Goal: Task Accomplishment & Management: Use online tool/utility

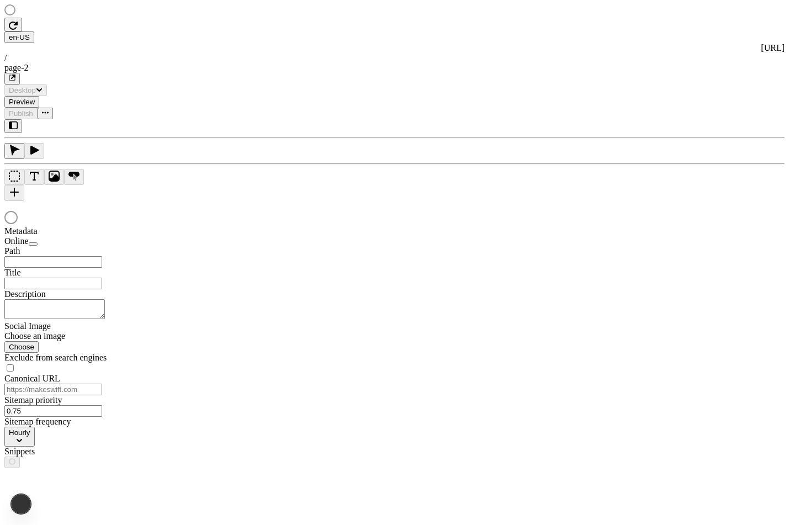
type input "The Great Translations Adventure Base Locale"
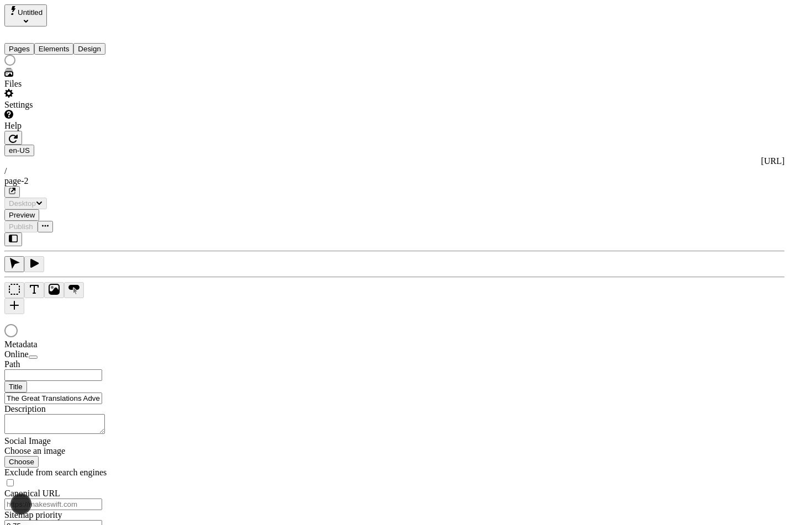
type input "/page-2"
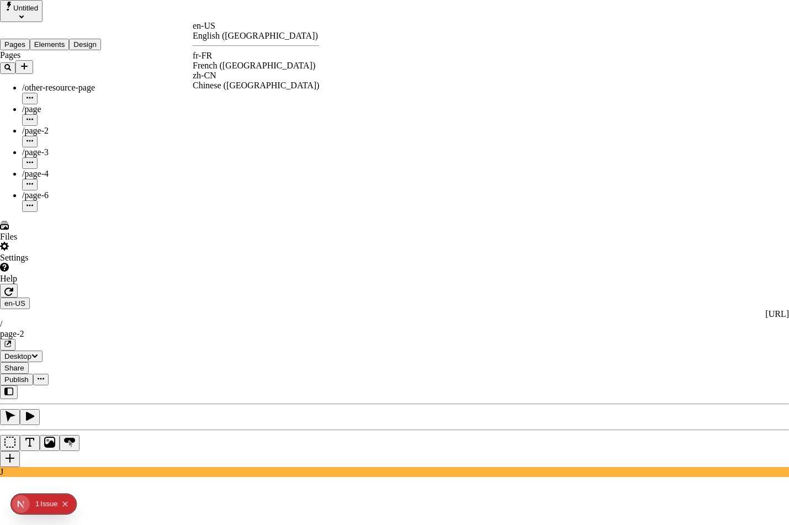
click at [230, 59] on div "fr-FR French (France)" at bounding box center [256, 61] width 126 height 20
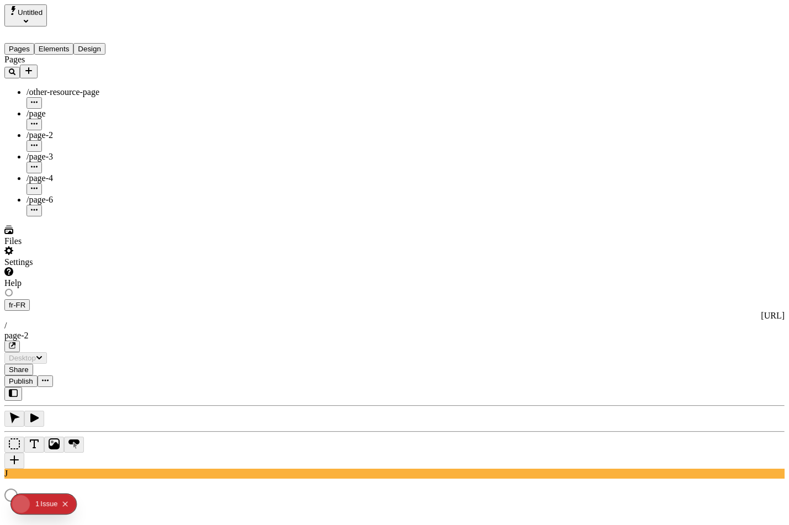
type input "/exploration-des-traductions"
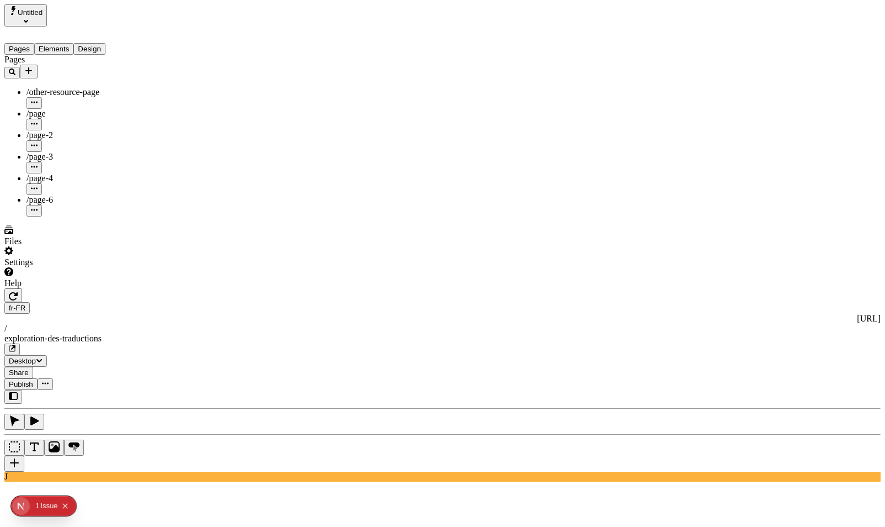
click at [38, 378] on button "Publish" at bounding box center [20, 384] width 33 height 12
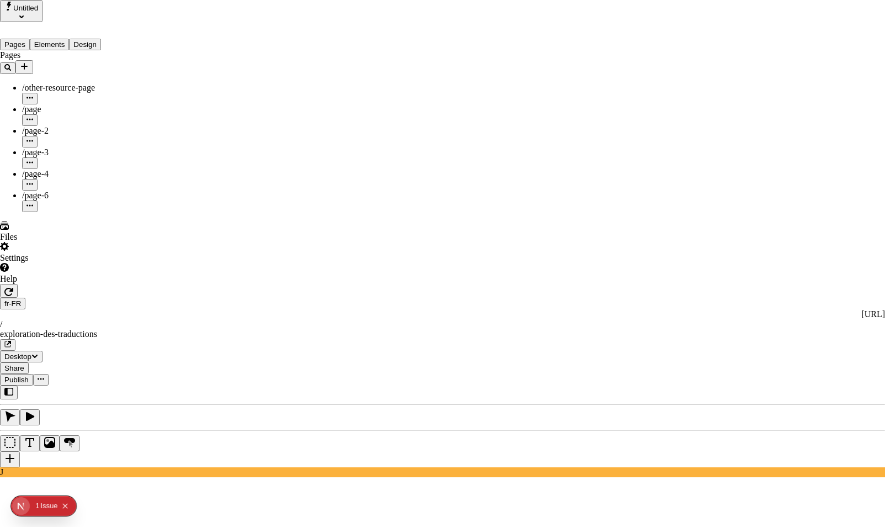
type input "The Great Translations Adventure Base Locale"
type input "/exploration-of-translations"
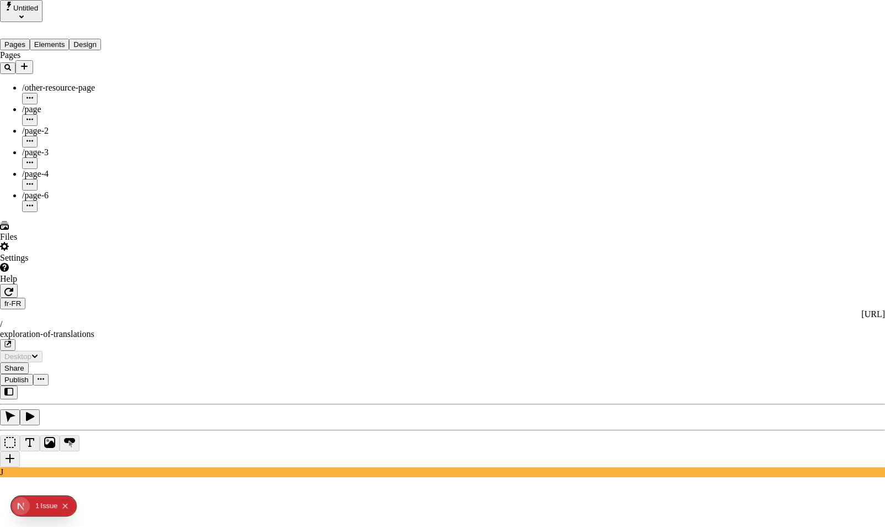
drag, startPoint x: 512, startPoint y: 194, endPoint x: 601, endPoint y: 109, distance: 123.0
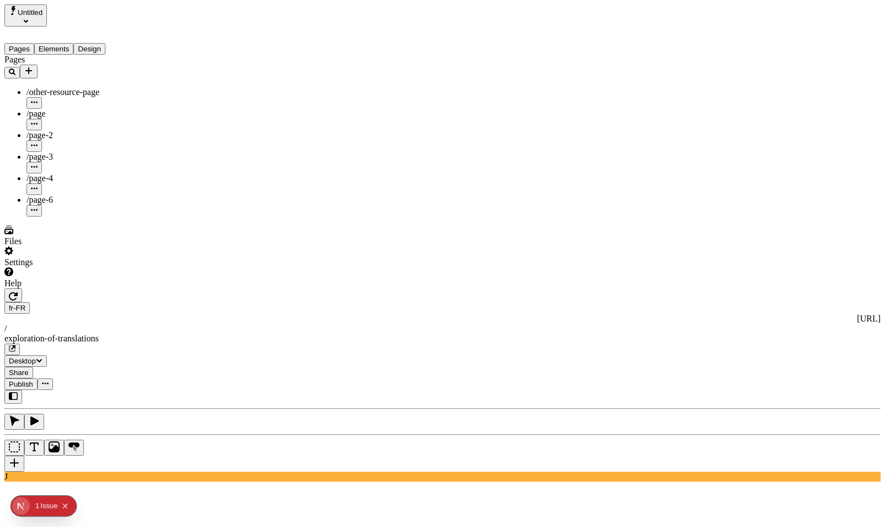
click at [33, 380] on span "Publish" at bounding box center [21, 384] width 24 height 8
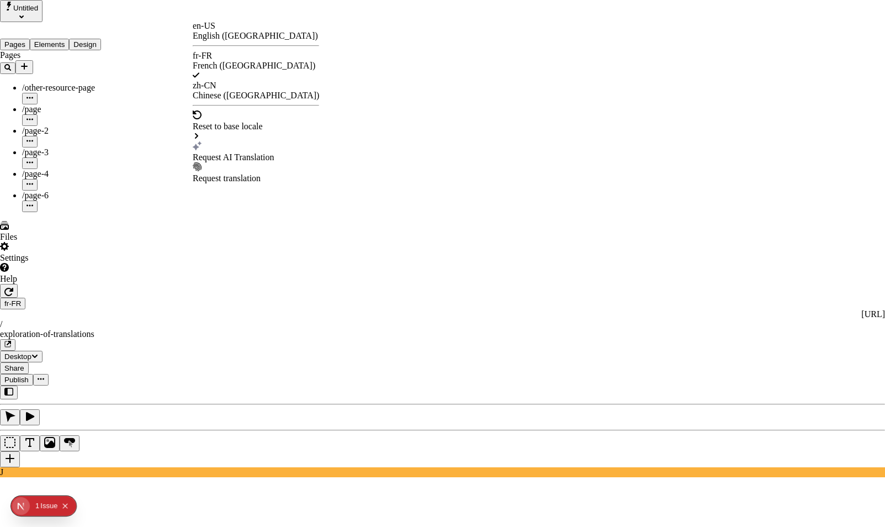
click at [230, 152] on div "Request AI Translation" at bounding box center [256, 157] width 126 height 10
checkbox input "true"
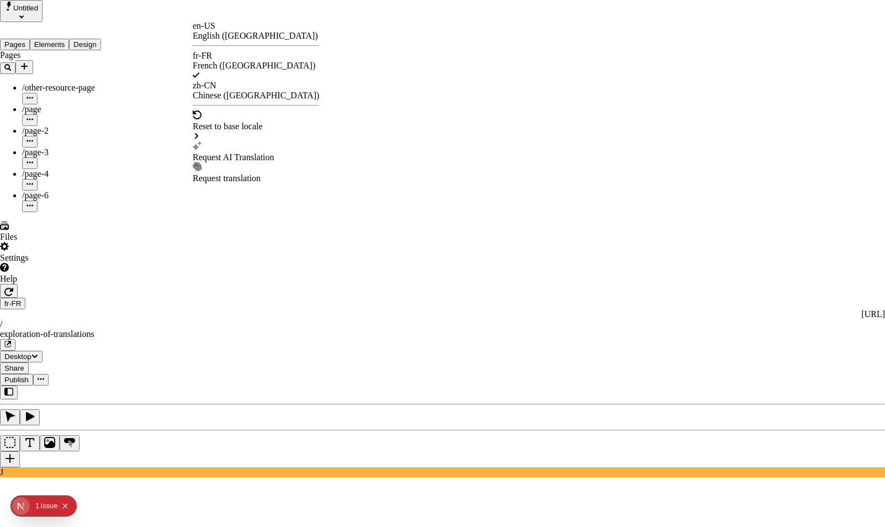
checkbox input "true"
drag, startPoint x: 325, startPoint y: 198, endPoint x: 318, endPoint y: 283, distance: 85.3
checkbox input "true"
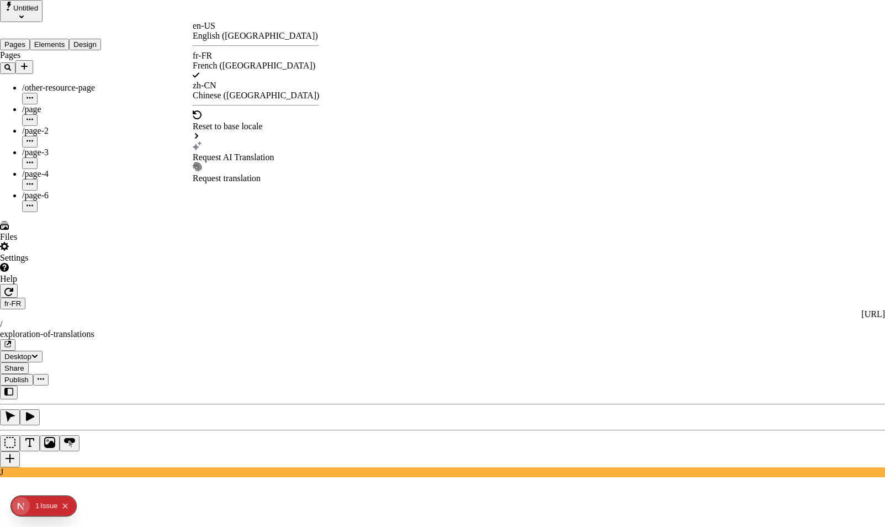
checkbox input "true"
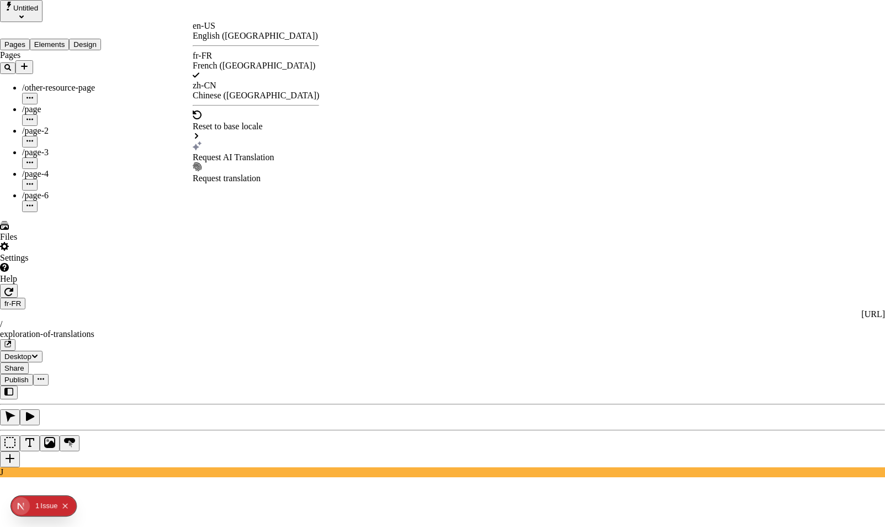
checkbox input "true"
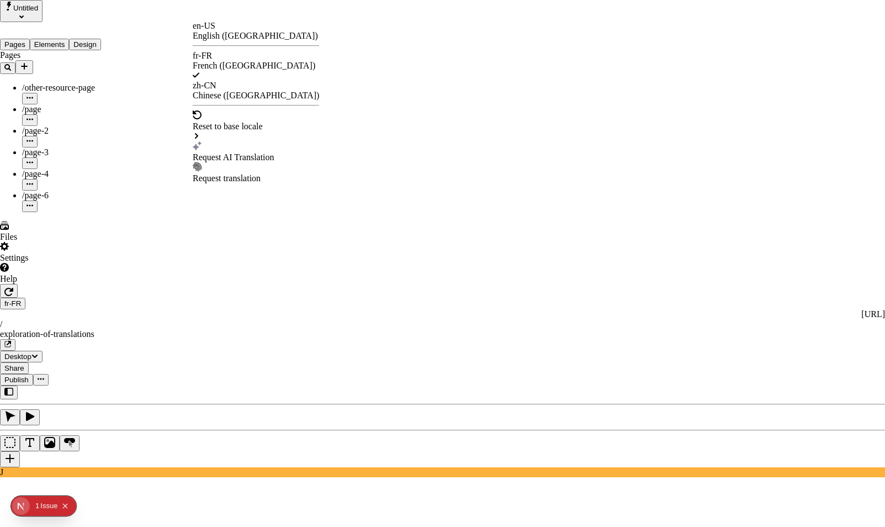
checkbox input "true"
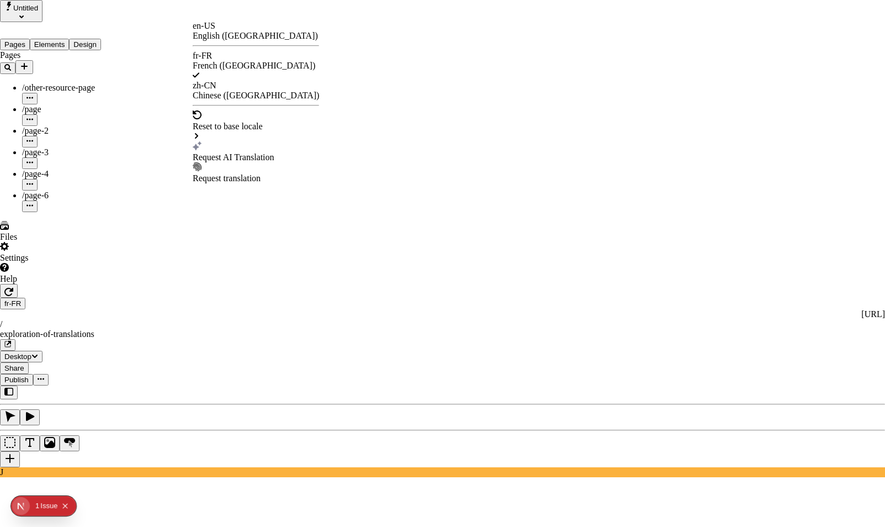
checkbox input "false"
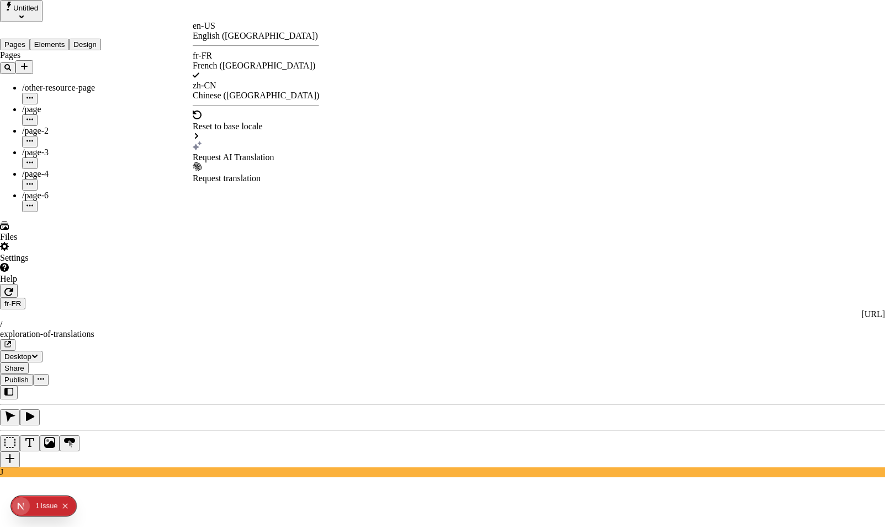
checkbox input "false"
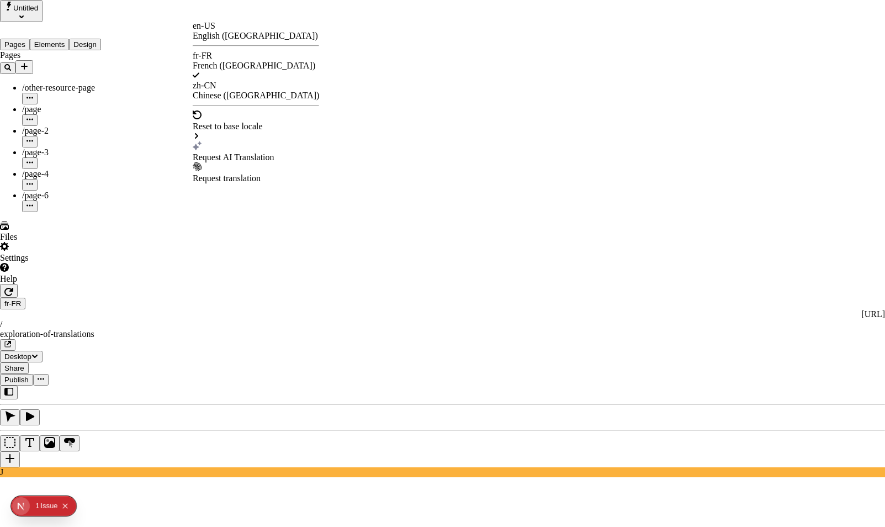
checkbox input "false"
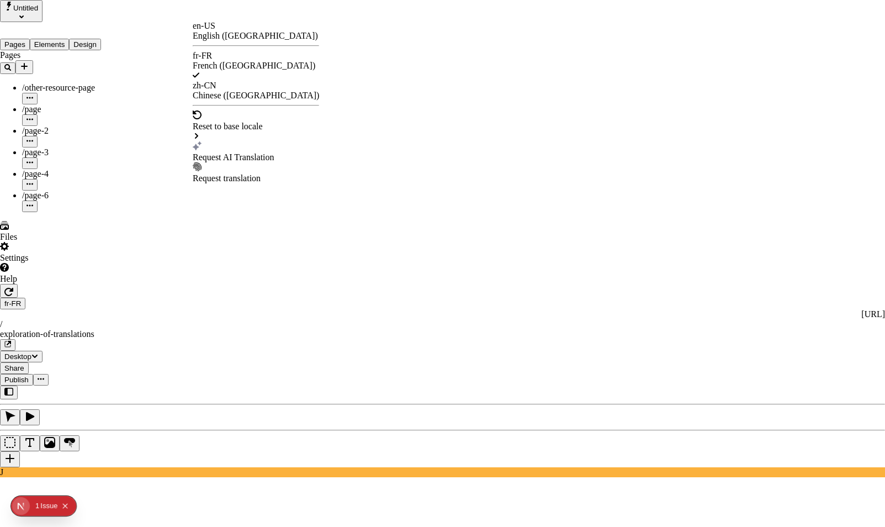
checkbox input "false"
type input "/exploration-des-traductions"
type input "L'Aventure des Grandes Traductions - Locale de Base"
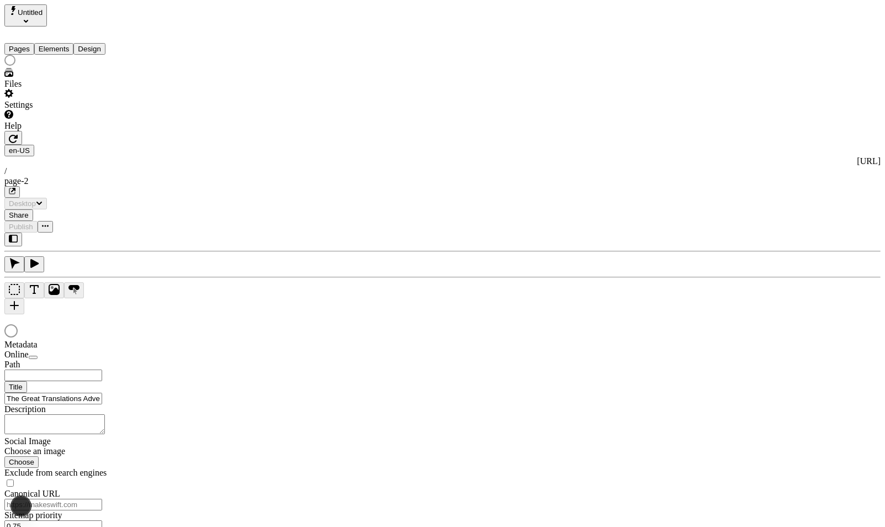
type input "/page-2"
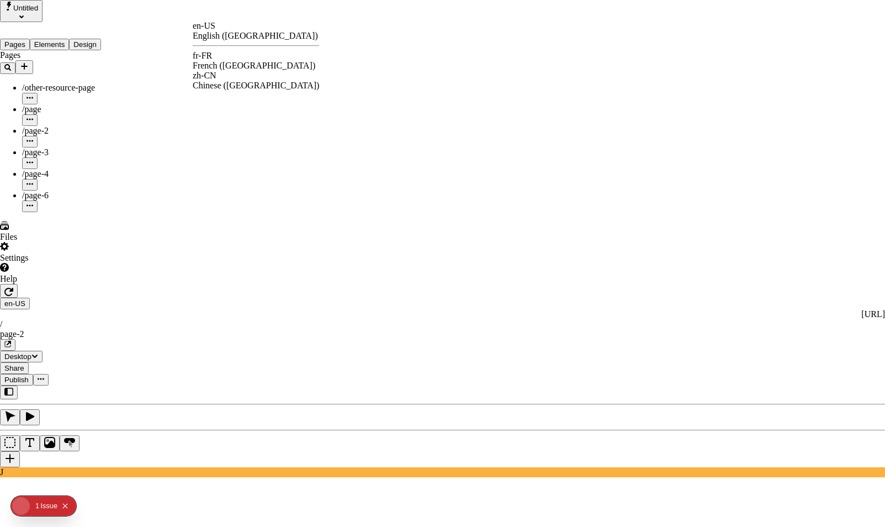
click at [243, 62] on div "French ([GEOGRAPHIC_DATA])" at bounding box center [256, 66] width 126 height 10
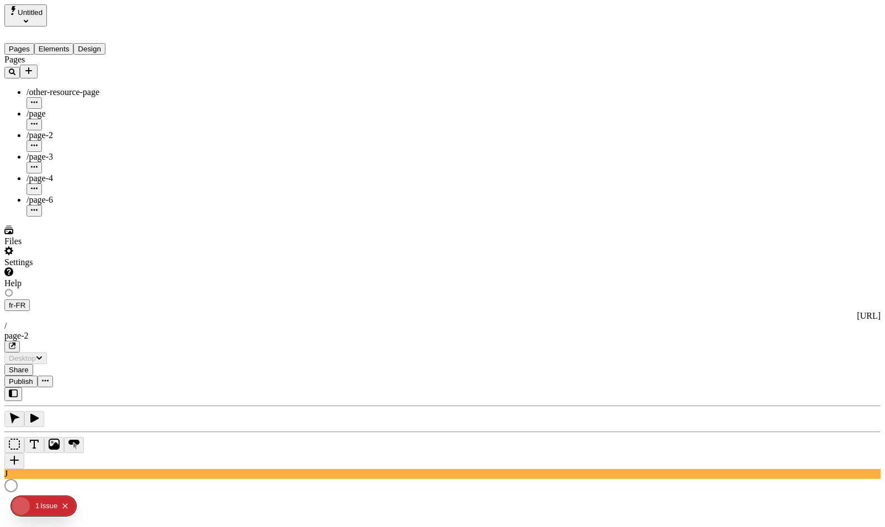
type input "/exploration-des-traductions"
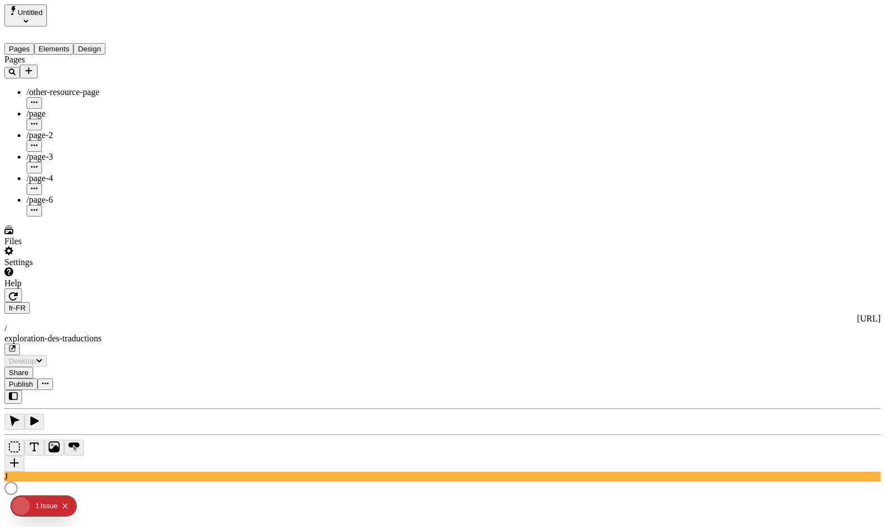
type input "L'Aventure des Grandes Traductions - Locale de Base"
type textarea "Ceci est ma description localisée en français. Si elle était vide, elle n'appar…"
click at [162, 390] on div "J" at bounding box center [442, 436] width 876 height 92
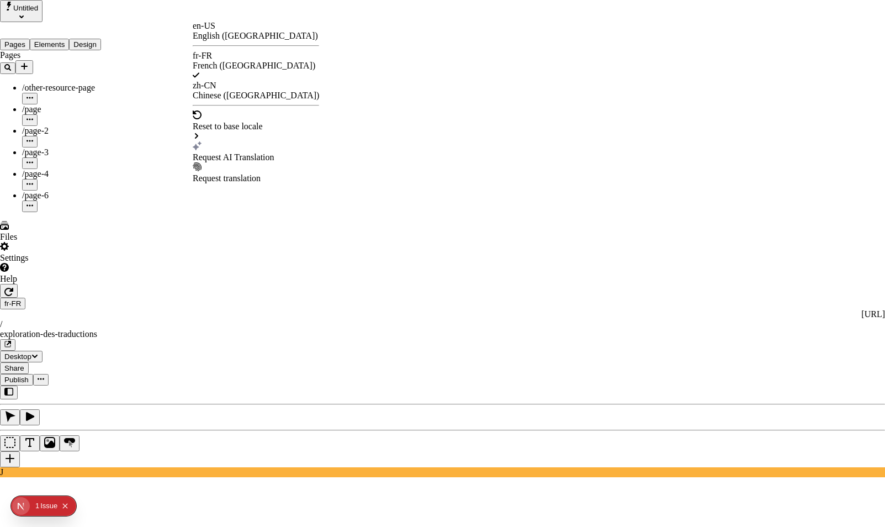
click at [237, 152] on div "Request AI Translation" at bounding box center [256, 157] width 126 height 10
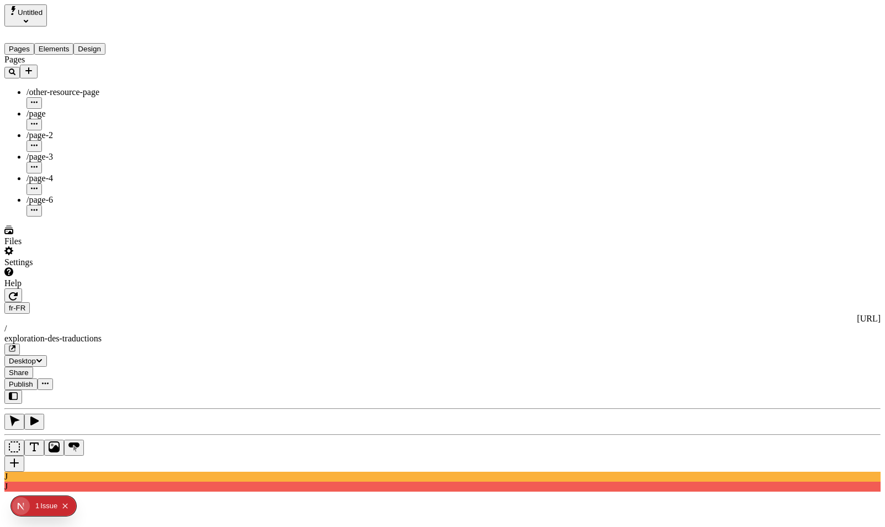
click at [33, 380] on span "Publish" at bounding box center [21, 384] width 24 height 8
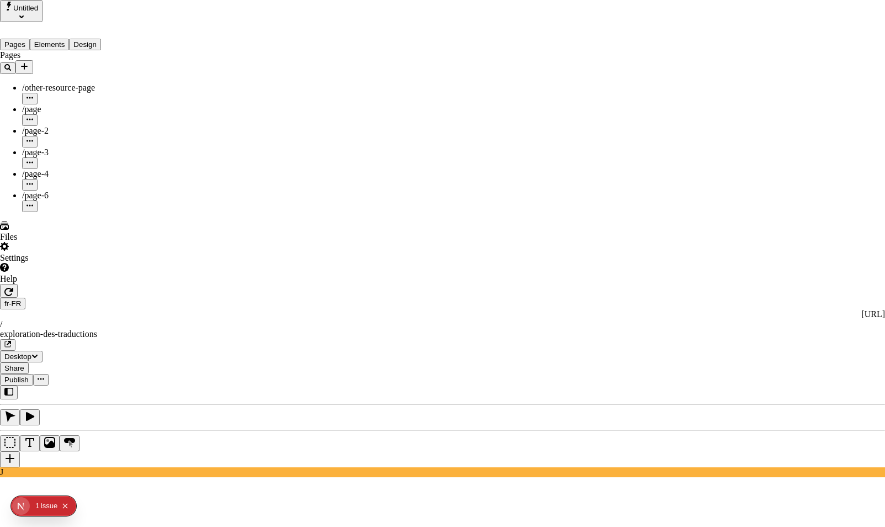
type input "The Great Translations Adventure Base Locale"
type textarea "This is my French localized description. If it were empty, it would not appear …"
type input "/exploration-of-translations"
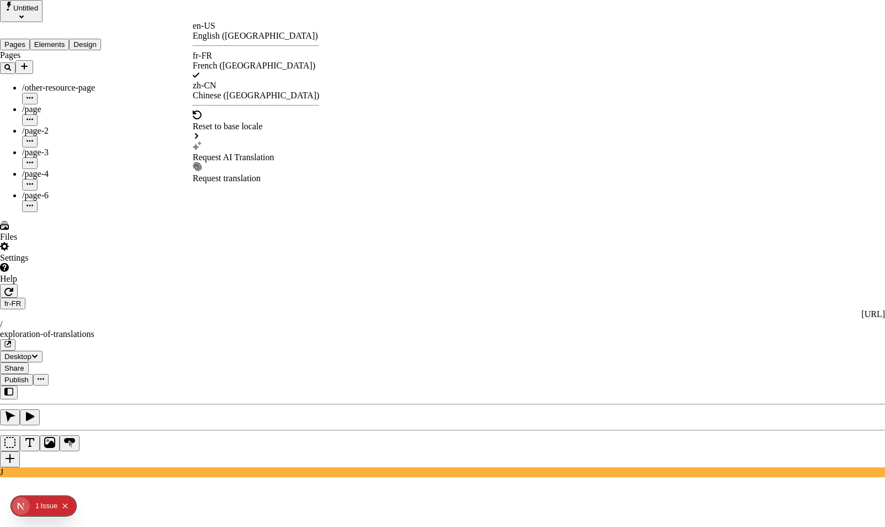
click at [257, 152] on div "Request AI Translation" at bounding box center [256, 157] width 126 height 10
checkbox input "true"
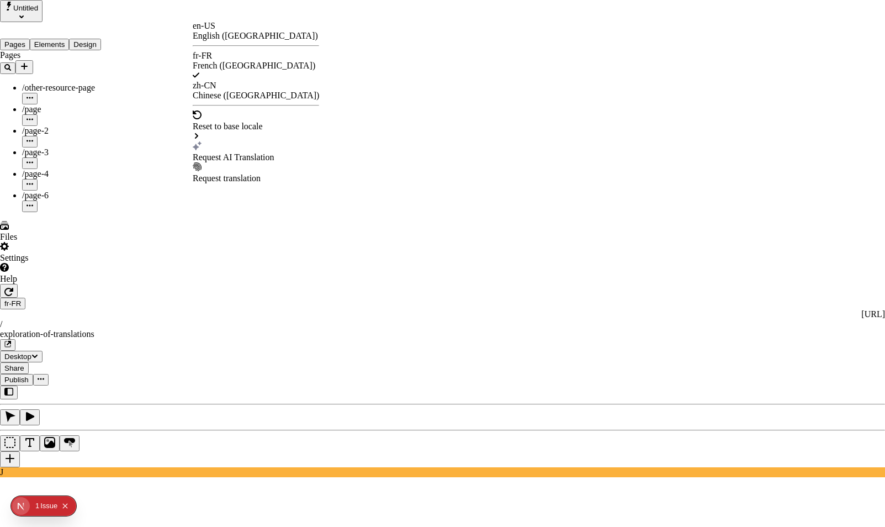
checkbox input "true"
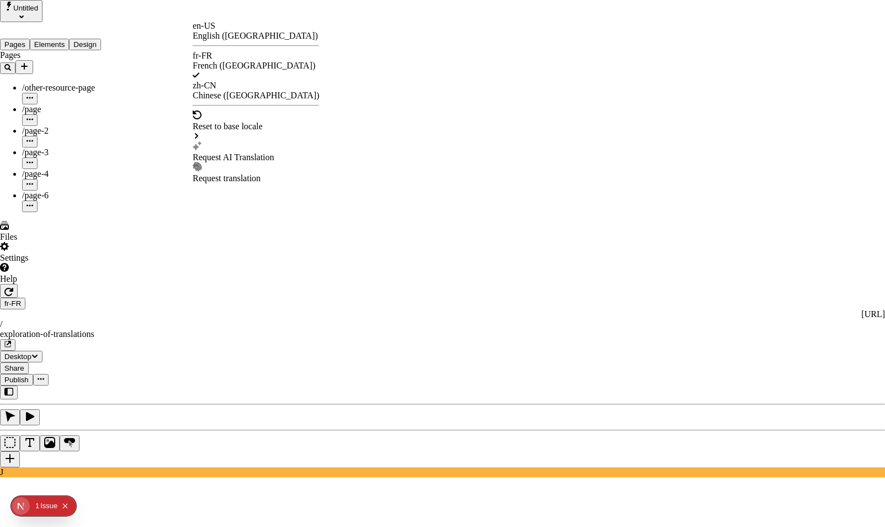
checkbox input "true"
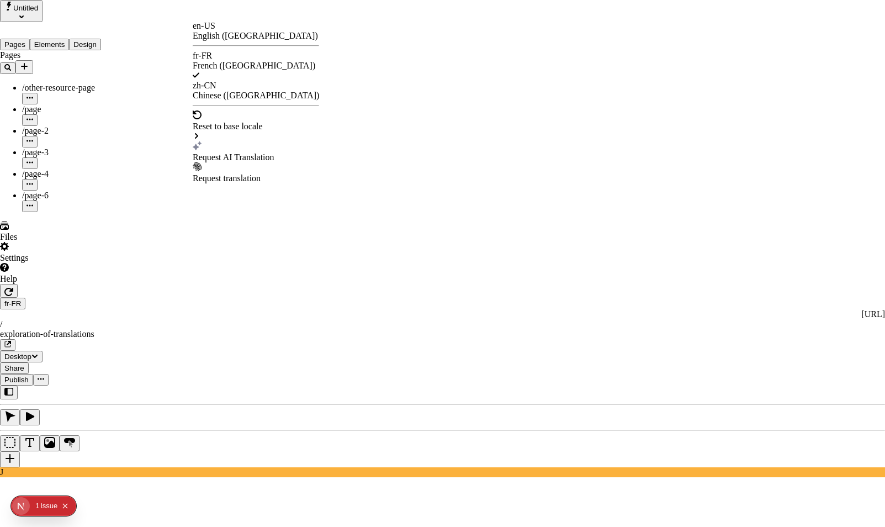
checkbox input "true"
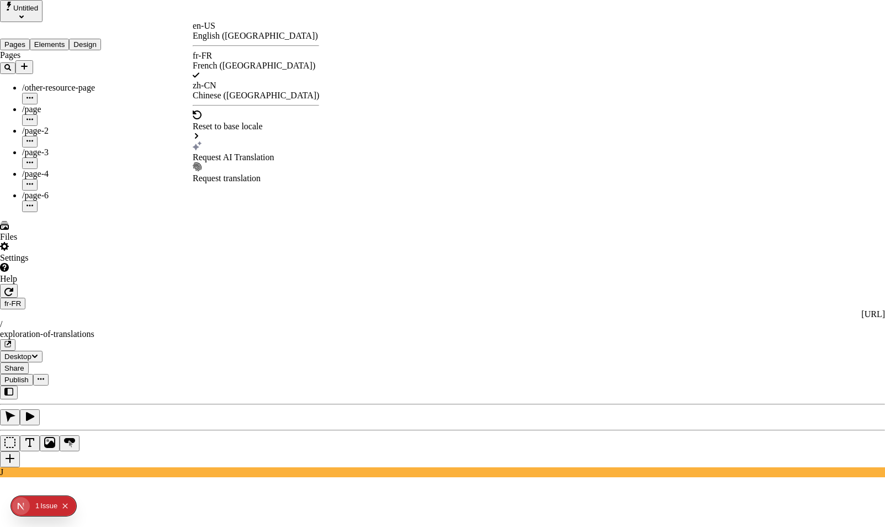
checkbox input "true"
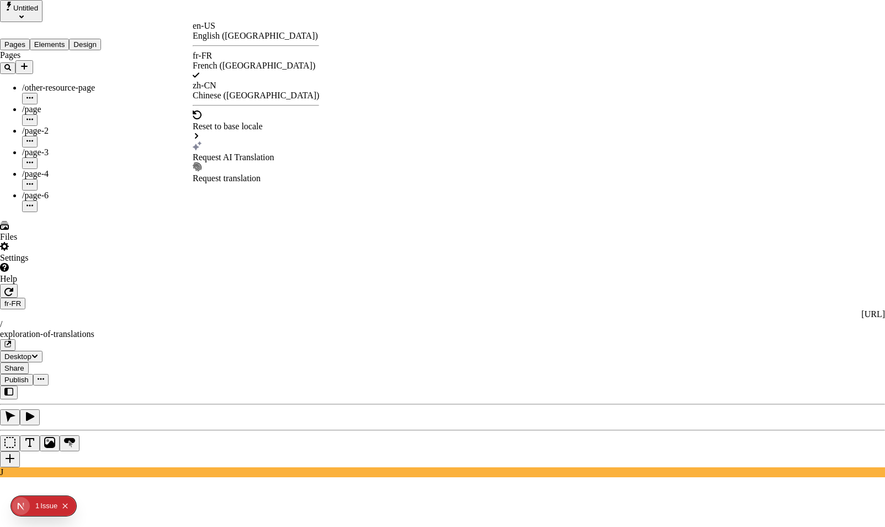
checkbox input "false"
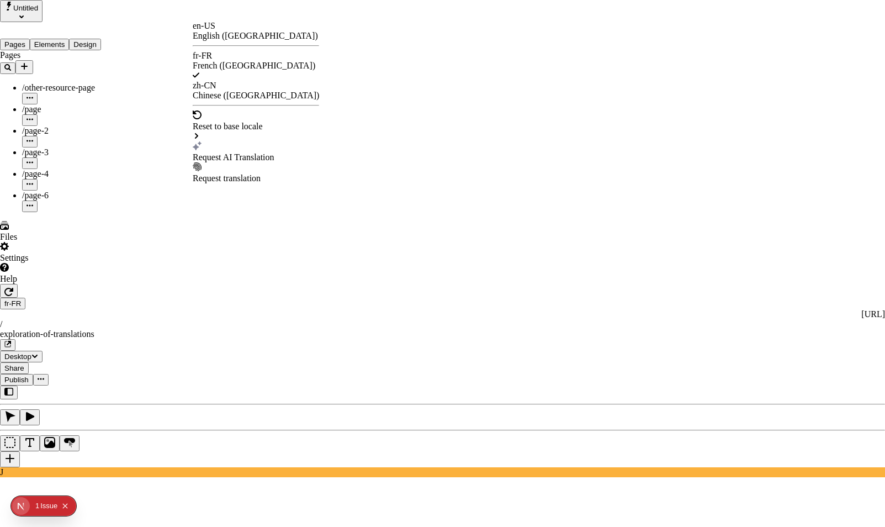
checkbox input "false"
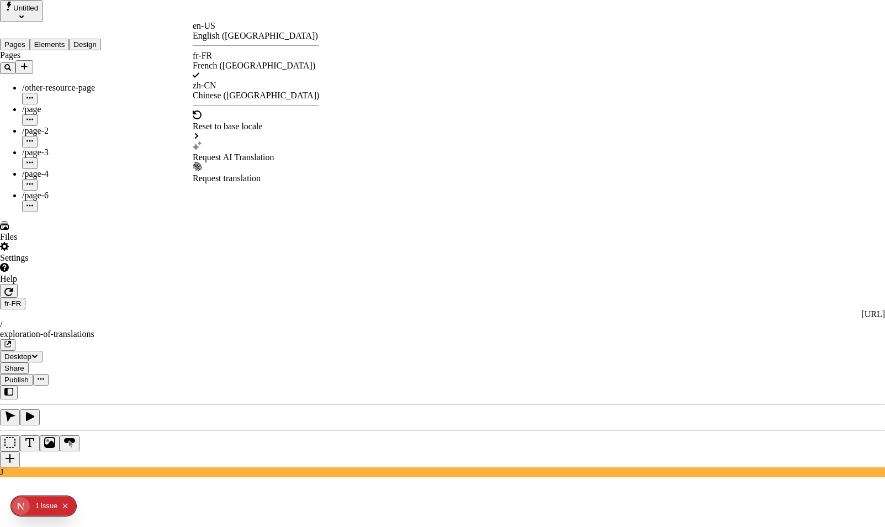
checkbox input "false"
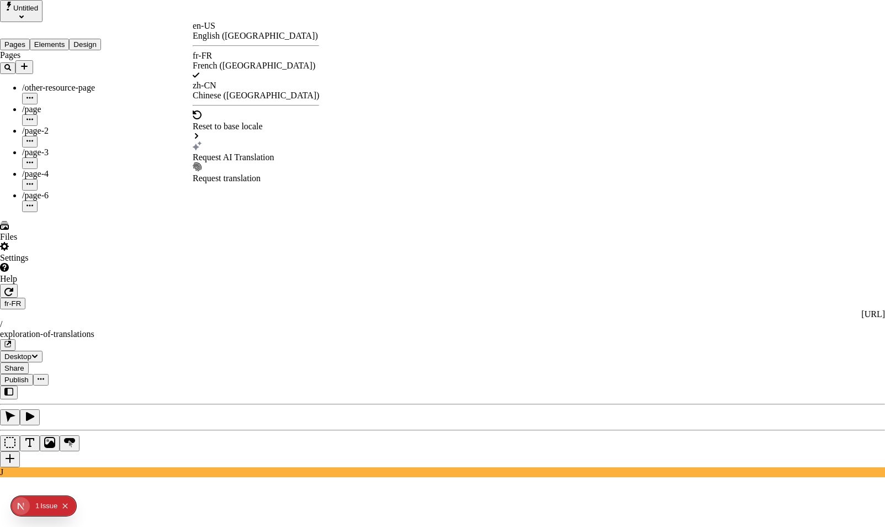
checkbox input "false"
type input "/exploration-des-traductions"
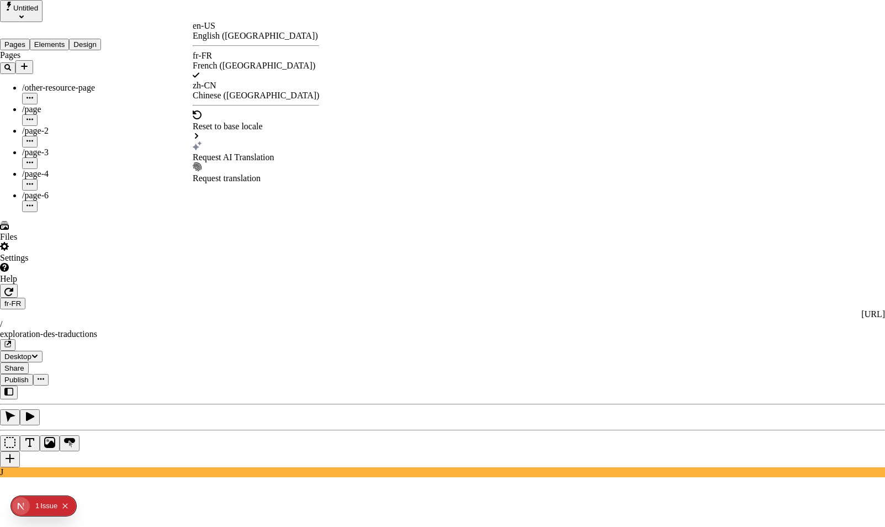
type input "L'Aventure des Grandes Traductions - Locale de Base"
type textarea "Ceci est ma description localisée en français. Si elle était vide, elle n'appar…"
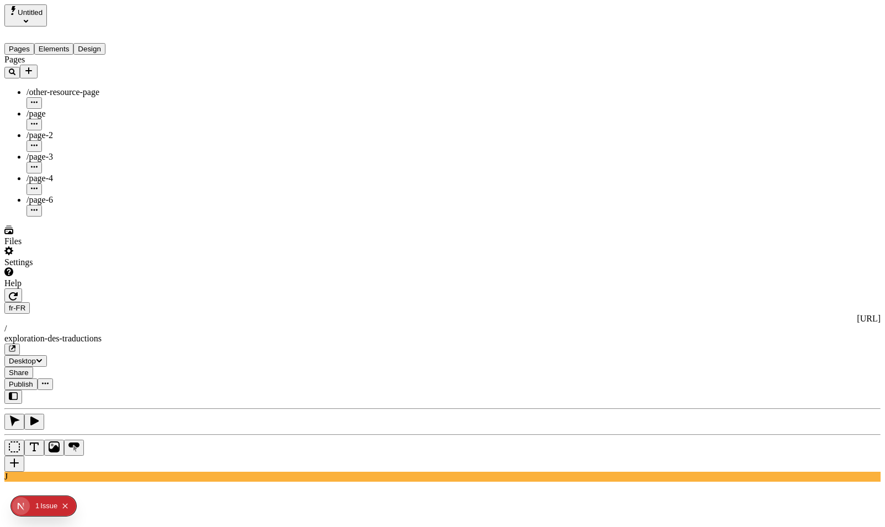
click at [33, 380] on span "Publish" at bounding box center [21, 384] width 24 height 8
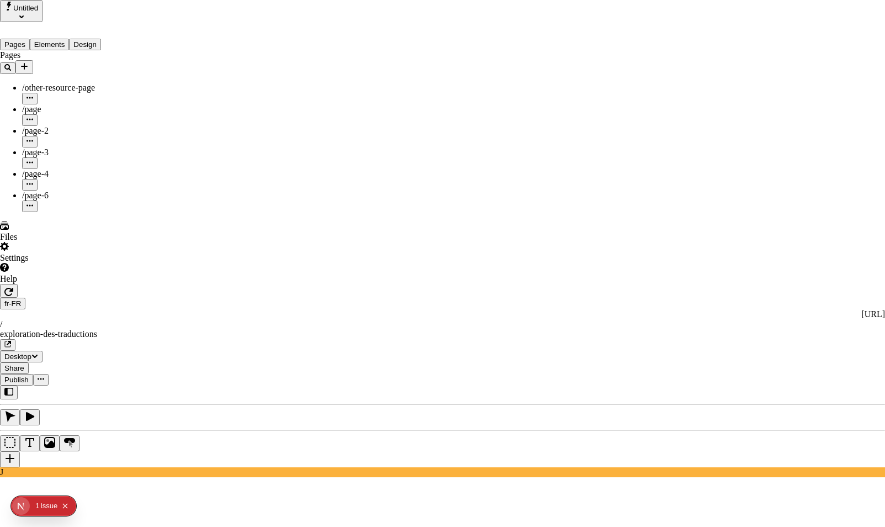
type input "The Great Translations Adventure Base Locale"
type textarea "This is my French localized description. If it were empty, it would not appear …"
type input "/exploration-of-translations"
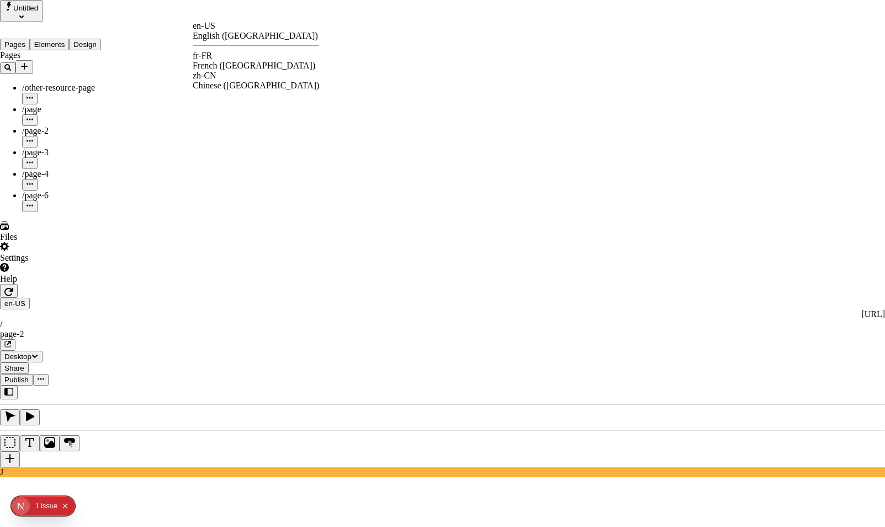
click at [225, 58] on div "fr-FR" at bounding box center [256, 56] width 126 height 10
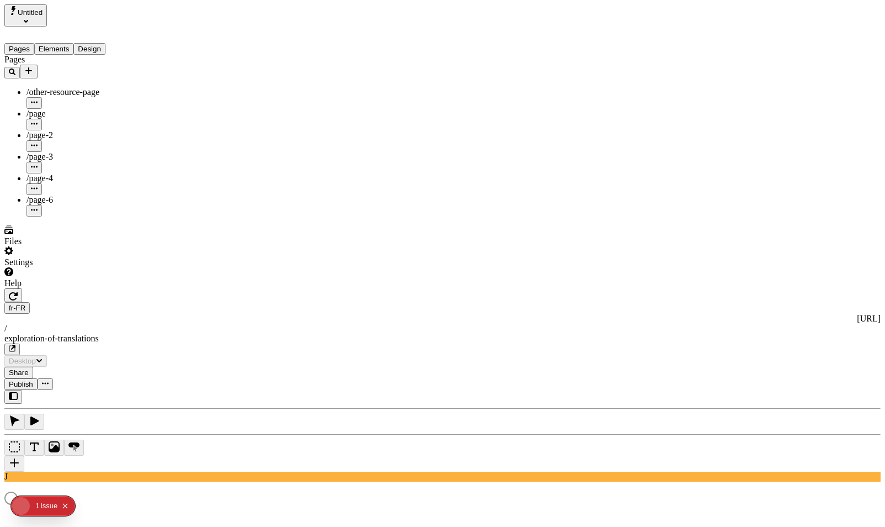
type input "/exploration-of-translations"
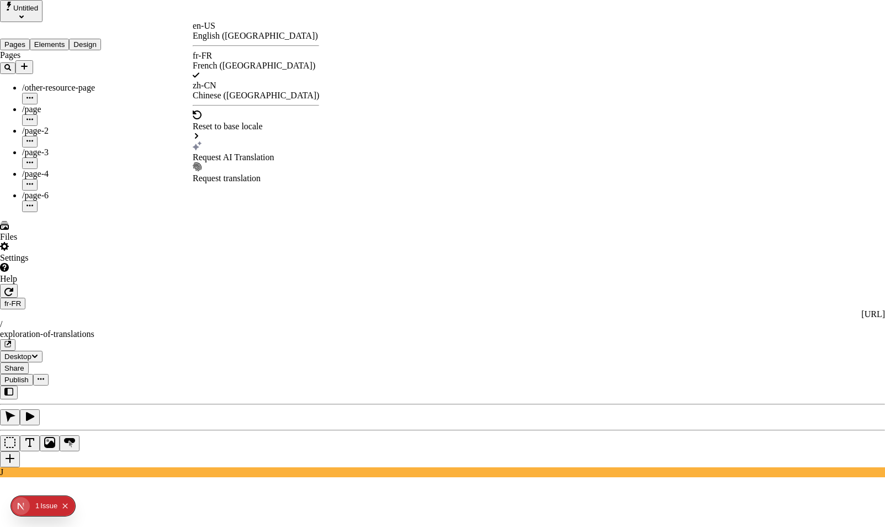
click at [222, 152] on div "Request AI Translation" at bounding box center [256, 157] width 126 height 10
checkbox input "true"
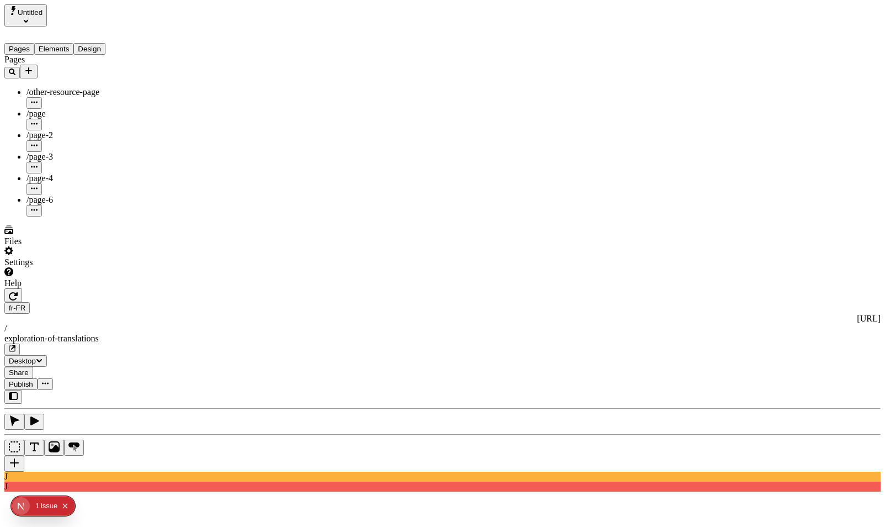
type input "L'énorme aventure de traduction - Locale de base"
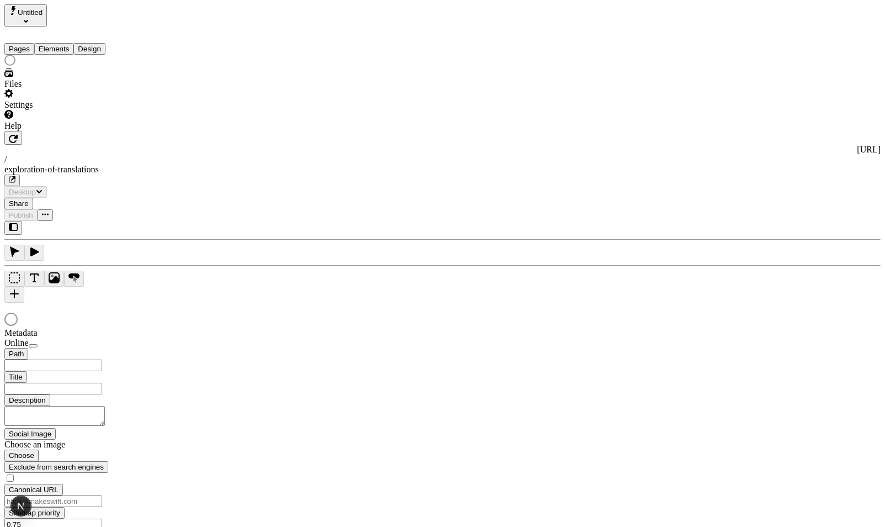
type input "/exploration-of-translations"
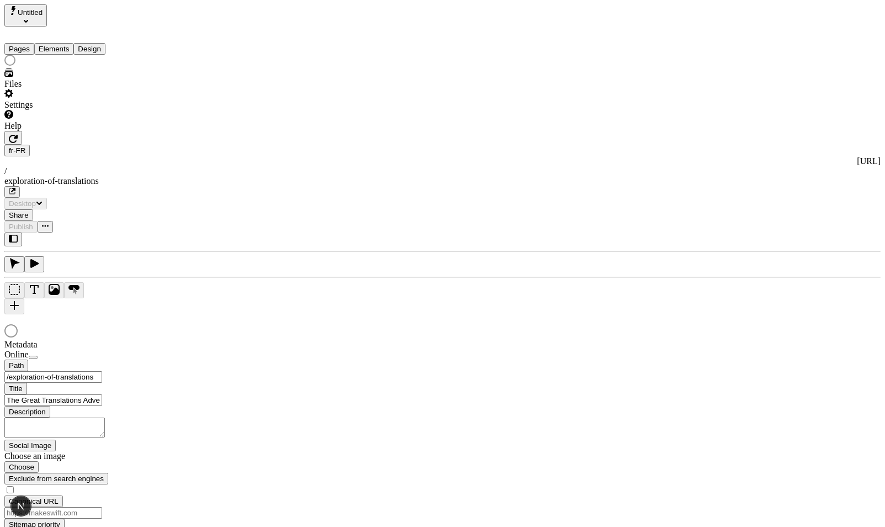
type input "L'énorme aventure de traduction - Locale de base"
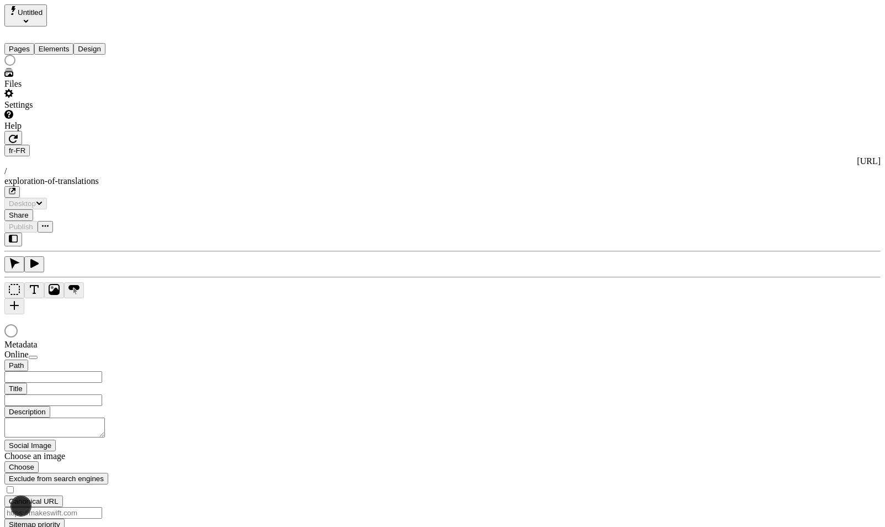
type input "/exploration-of-translations"
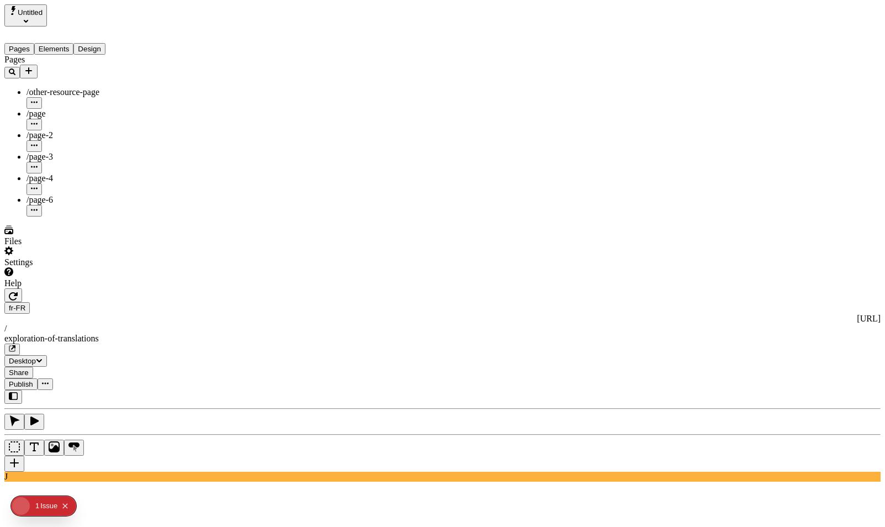
click at [38, 378] on button "Publish" at bounding box center [20, 384] width 33 height 12
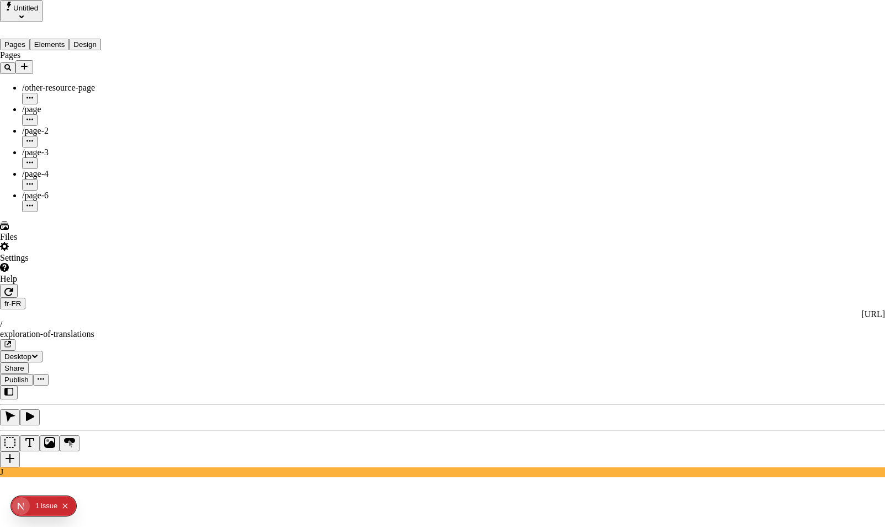
type input "The Great Translations Adventure Base Locale"
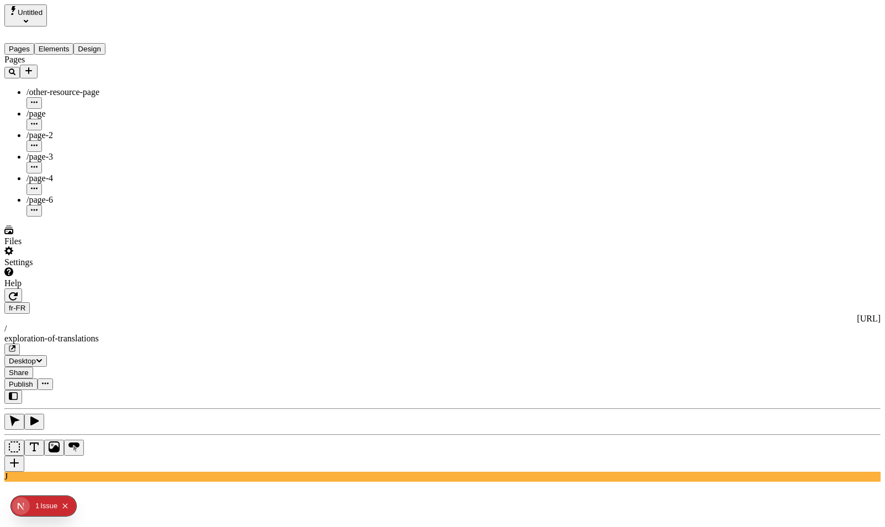
click at [33, 380] on span "Publish" at bounding box center [21, 384] width 24 height 8
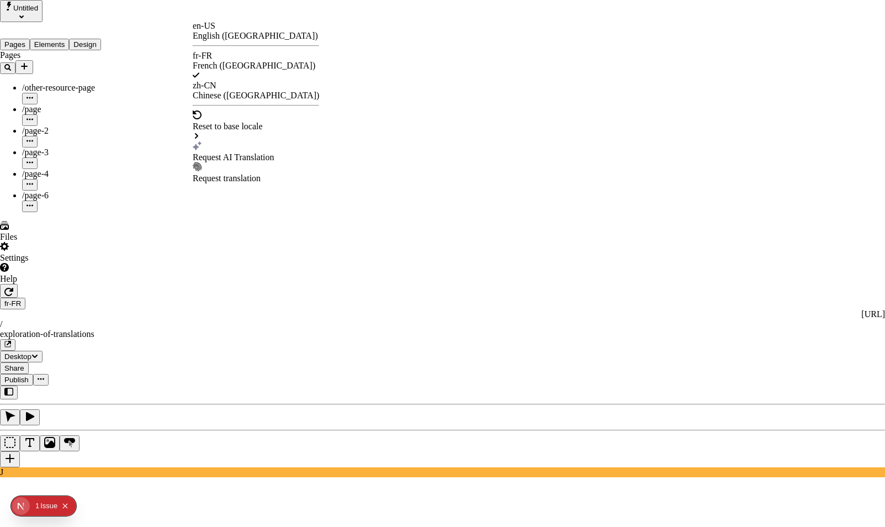
click at [244, 152] on div "Request AI Translation" at bounding box center [256, 157] width 126 height 10
checkbox input "true"
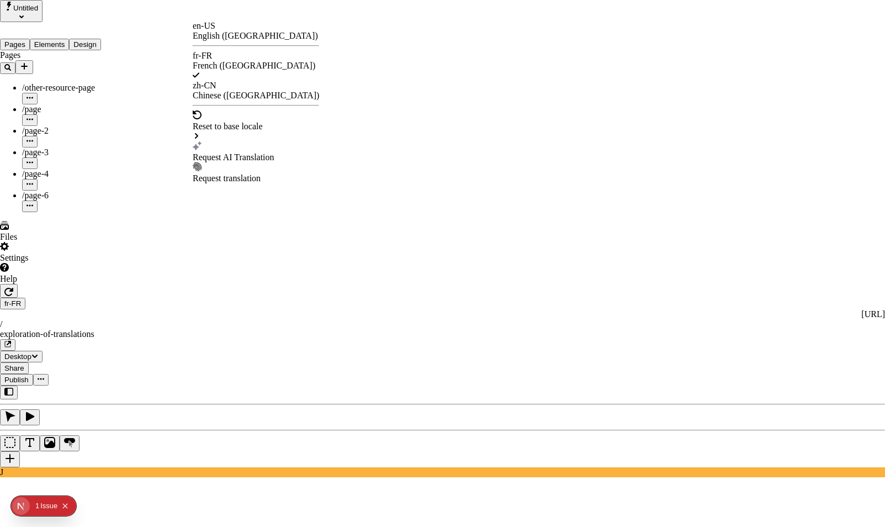
checkbox input "true"
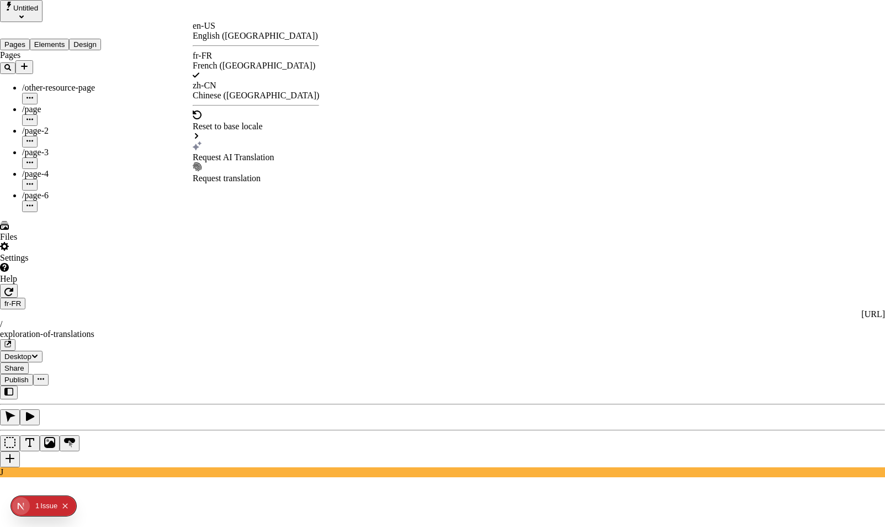
checkbox input "true"
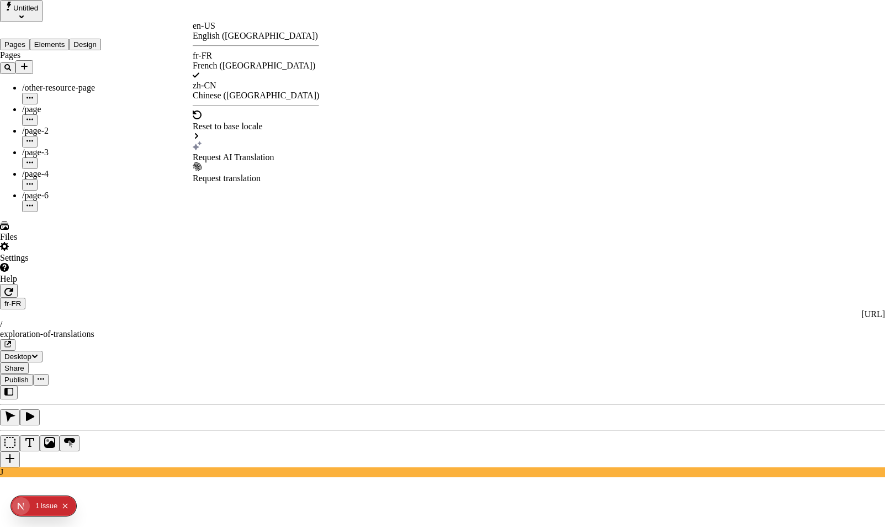
checkbox input "true"
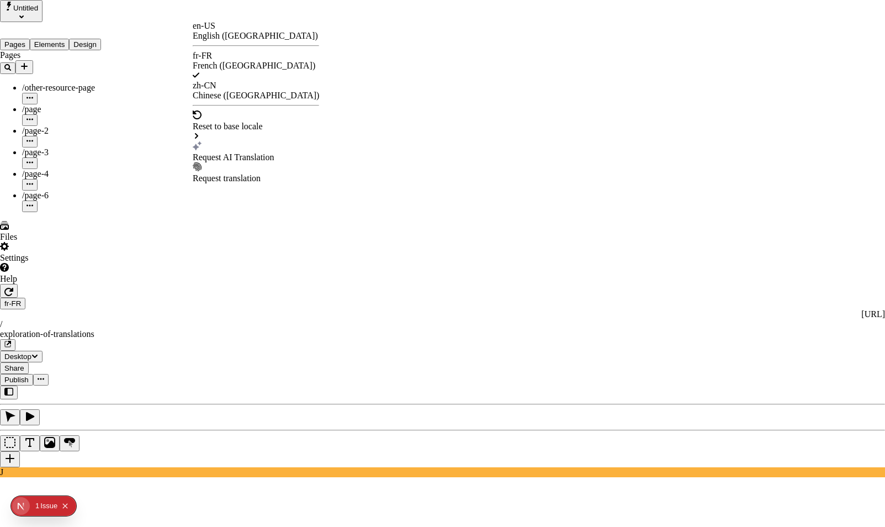
checkbox input "true"
type input "/exploration-des-traductions"
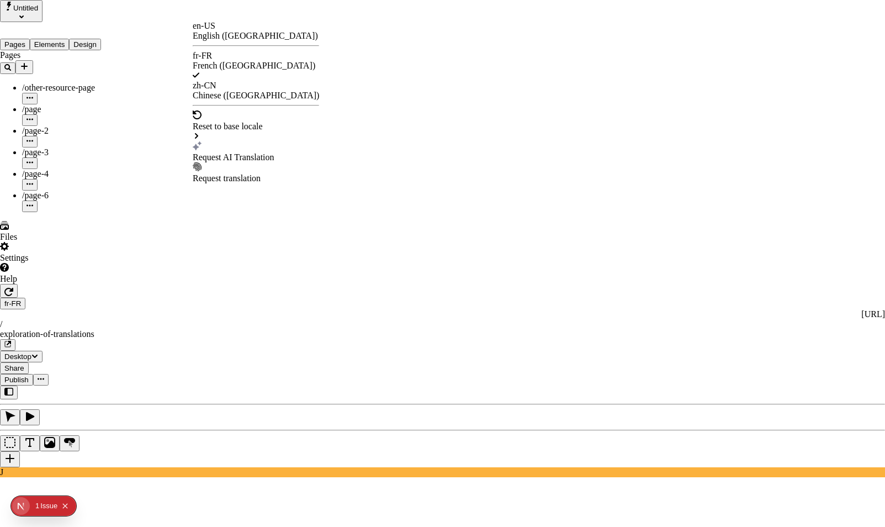
type input "L'Aventure des Grandes Traductions - Locale de Base"
type textarea "Ceci est ma description localisée en français. Si elle était vide, elle n'appar…"
